Goal: Navigation & Orientation: Find specific page/section

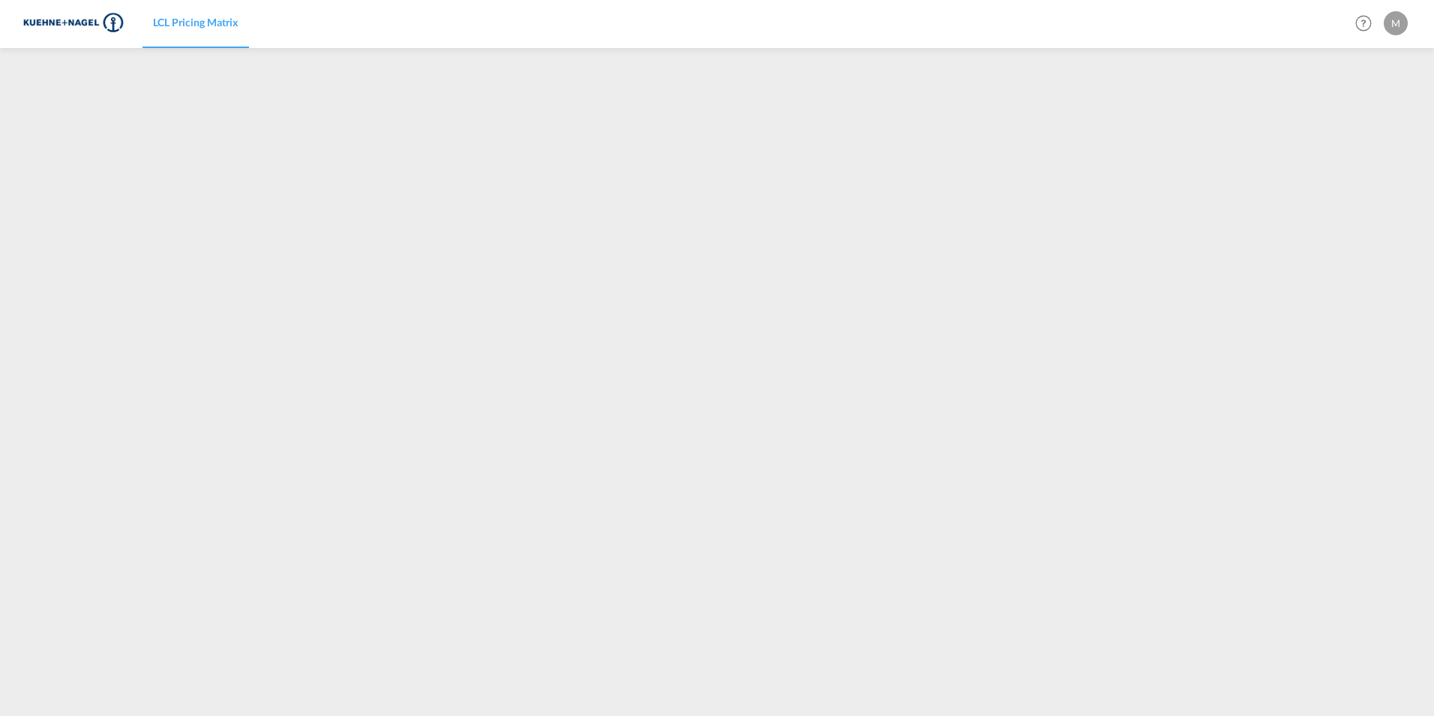
click at [106, 23] on img at bounding box center [73, 24] width 101 height 34
click at [65, 20] on img at bounding box center [73, 24] width 101 height 34
click at [208, 26] on span "LCL Pricing Matrix" at bounding box center [196, 22] width 86 height 13
click at [1360, 21] on md-icon "Help" at bounding box center [1364, 24] width 26 height 26
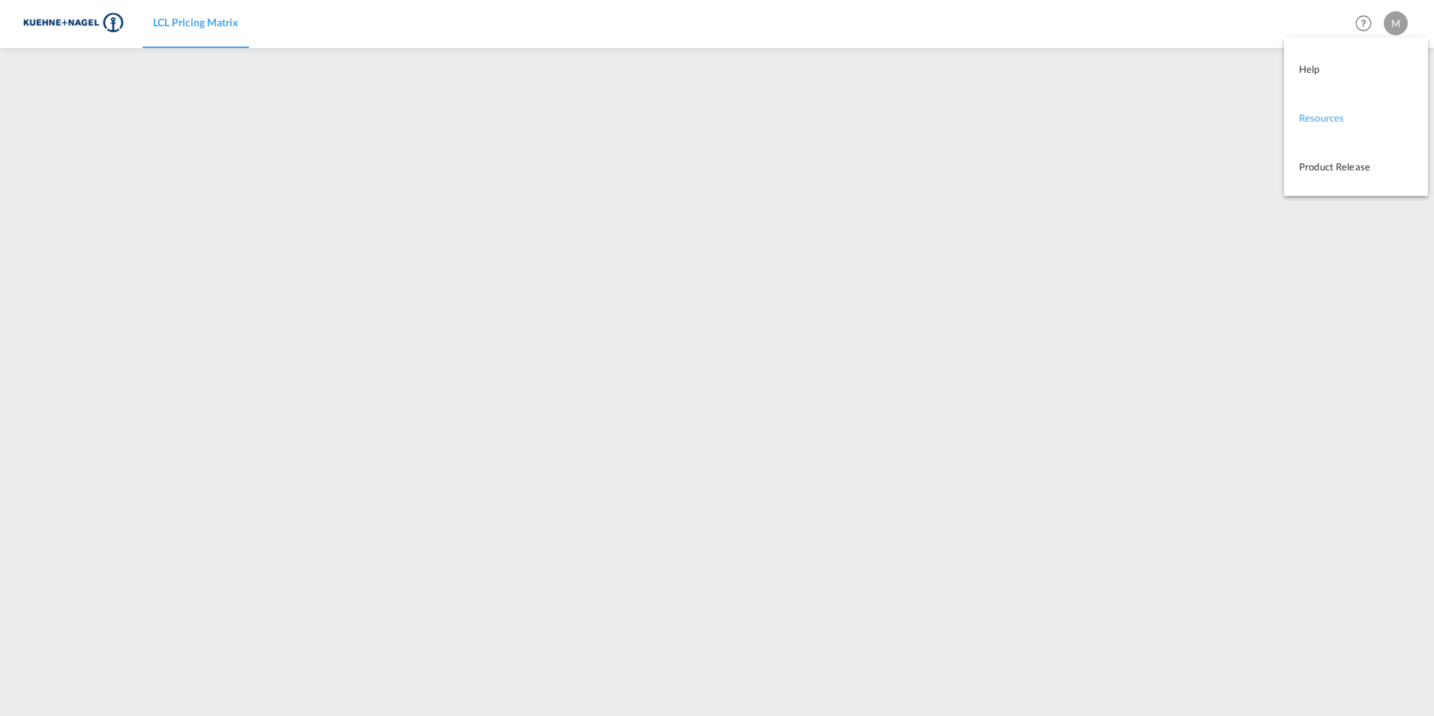
click at [1334, 123] on link "Resources" at bounding box center [1345, 117] width 92 height 38
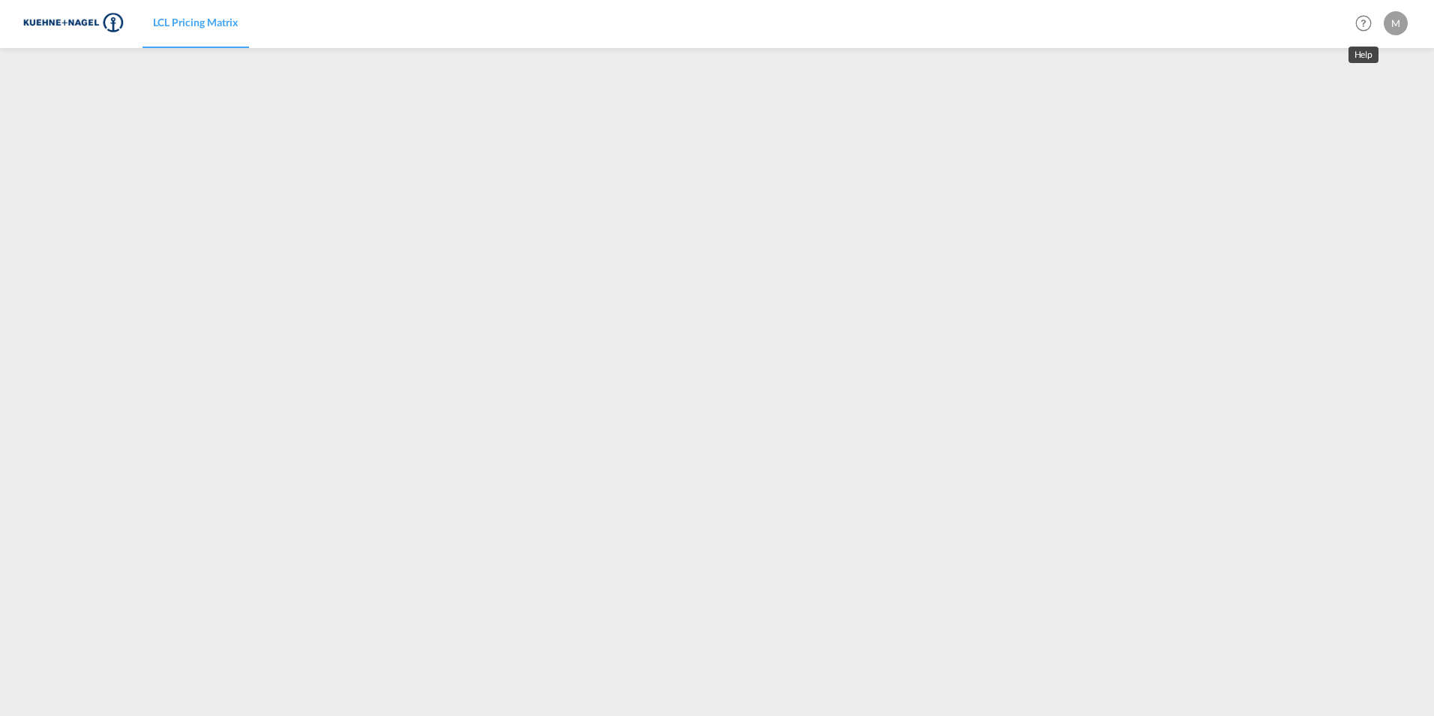
click at [1361, 25] on md-icon "Help" at bounding box center [1364, 24] width 26 height 26
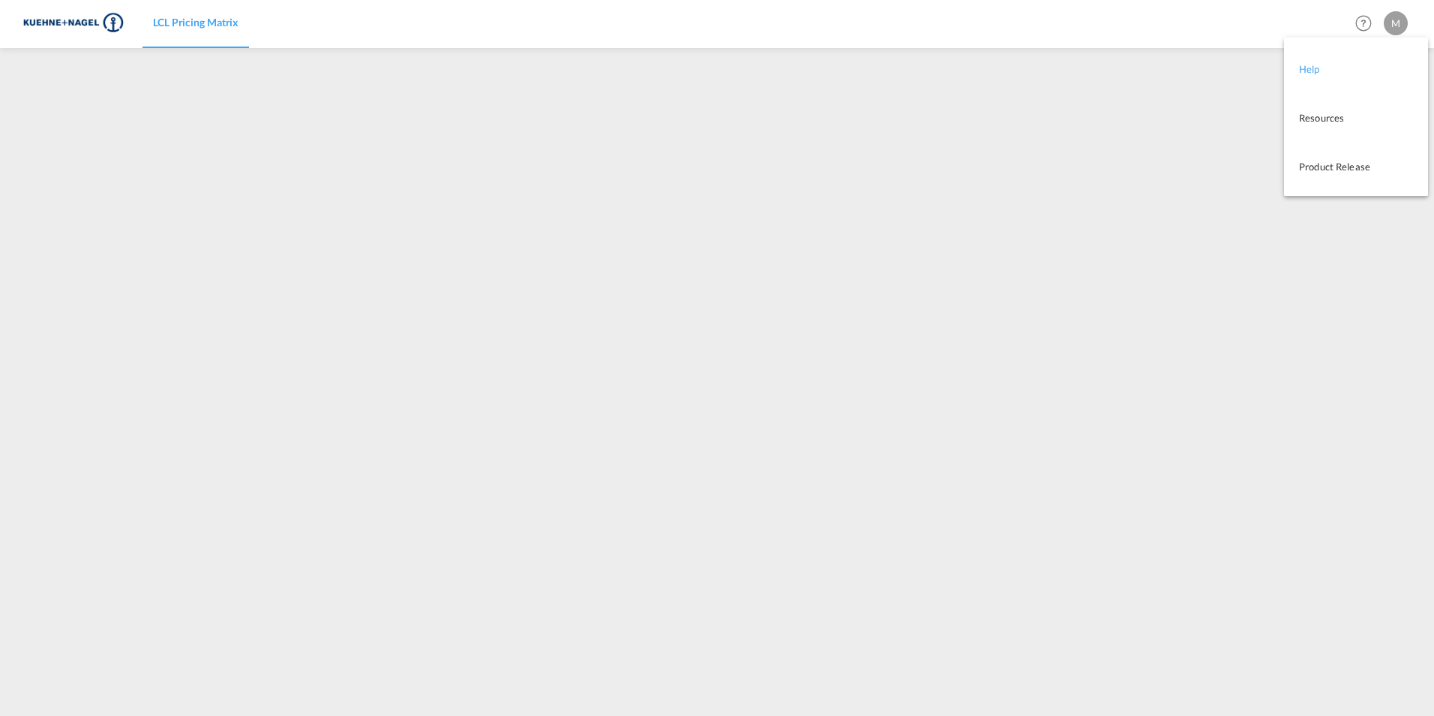
click at [1313, 67] on link "Help" at bounding box center [1345, 69] width 92 height 38
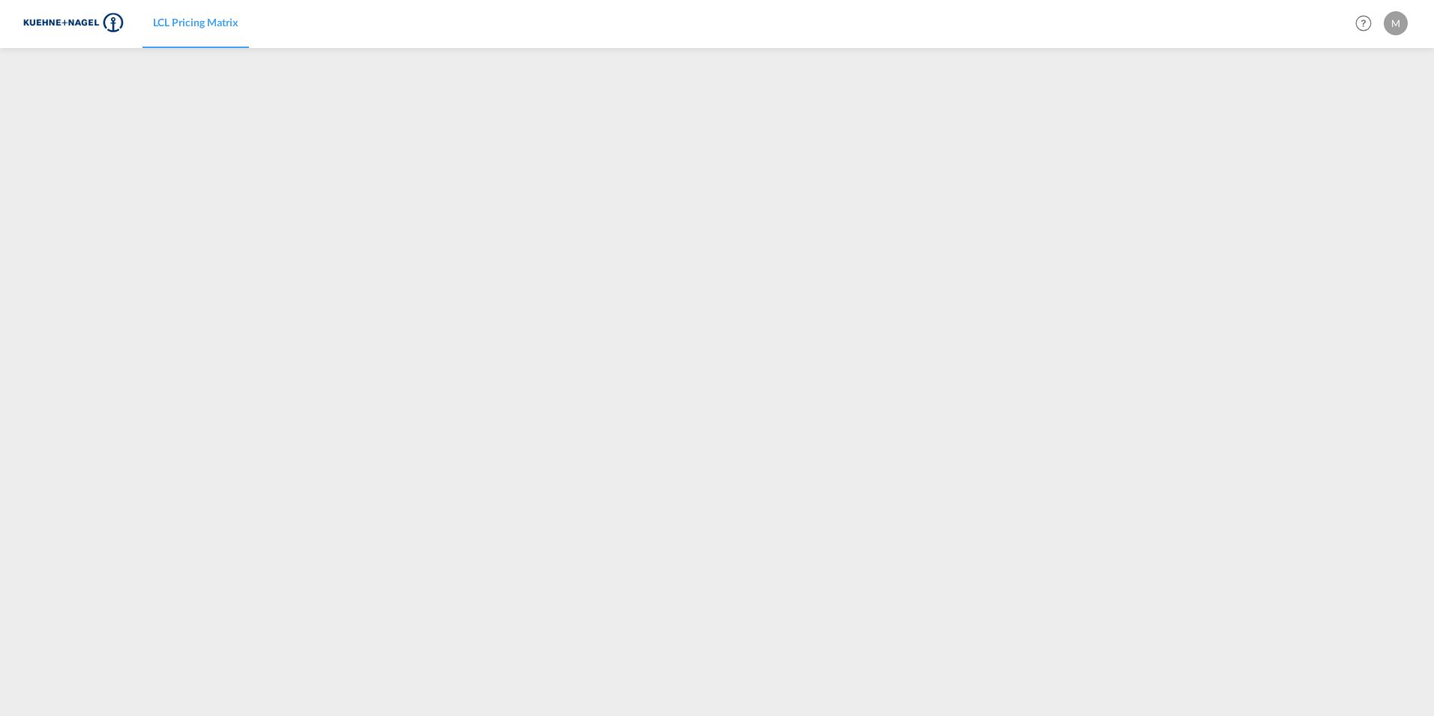
click at [1396, 26] on div "M" at bounding box center [1396, 23] width 24 height 24
click at [1384, 65] on button "My Profile" at bounding box center [1379, 66] width 98 height 30
click at [210, 26] on span "LCL Pricing Matrix" at bounding box center [196, 22] width 86 height 13
